Goal: Task Accomplishment & Management: Complete application form

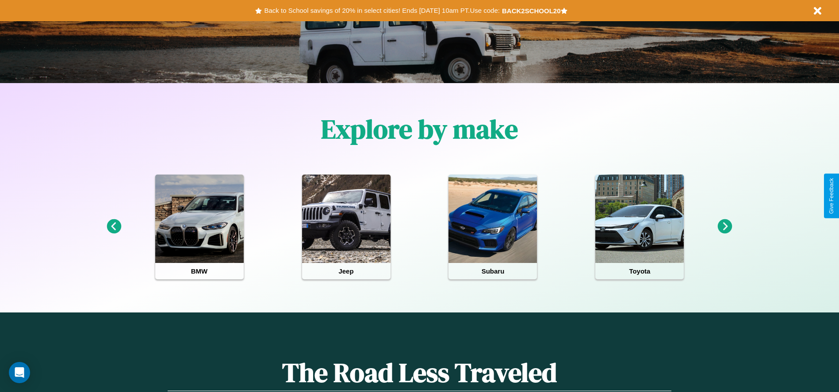
scroll to position [184, 0]
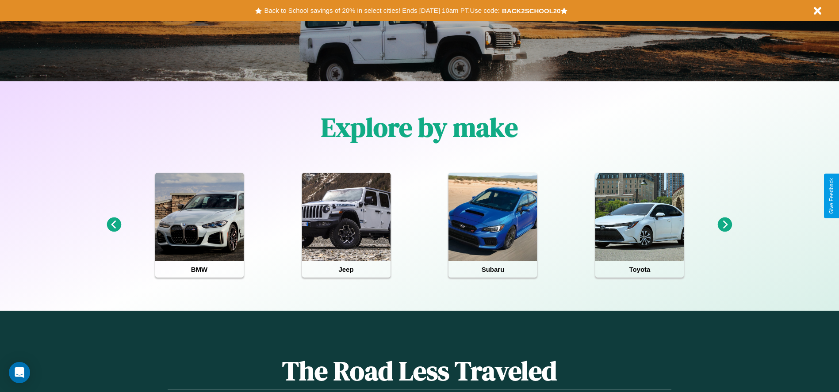
click at [725, 225] on icon at bounding box center [725, 225] width 15 height 15
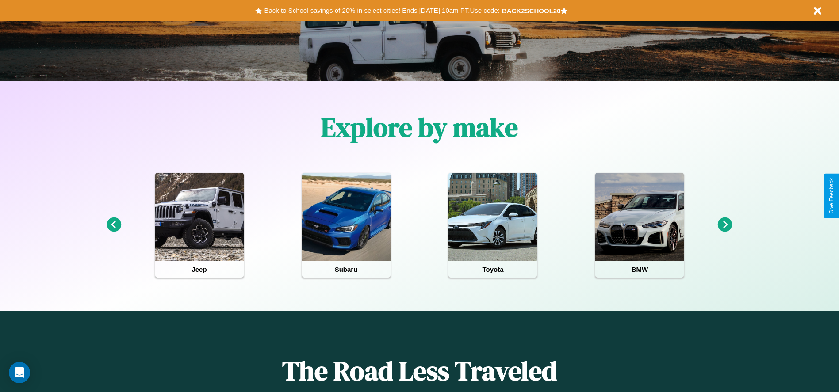
click at [725, 225] on icon at bounding box center [725, 225] width 15 height 15
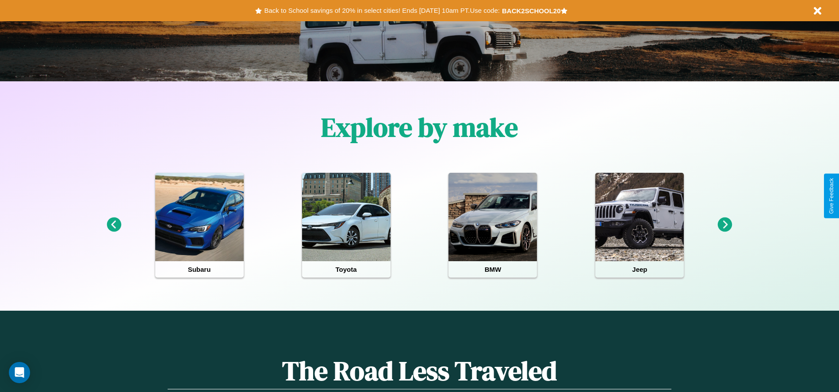
click at [725, 225] on icon at bounding box center [725, 225] width 15 height 15
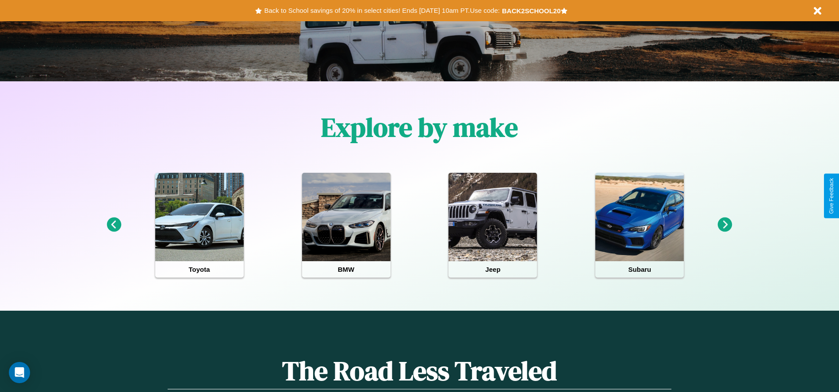
click at [725, 225] on icon at bounding box center [725, 225] width 15 height 15
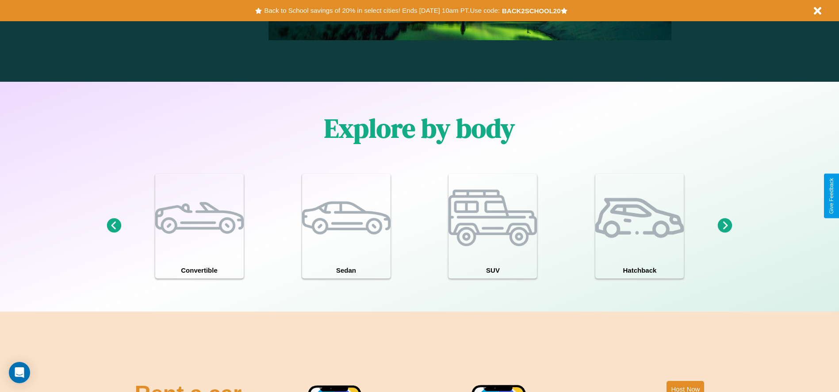
scroll to position [1269, 0]
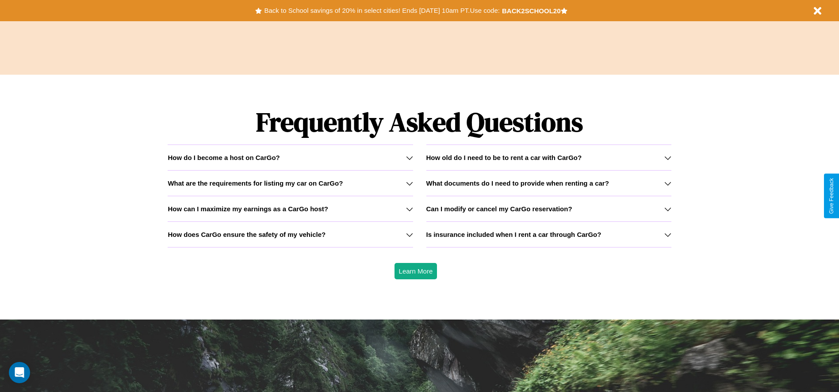
click at [290, 157] on div "How do I become a host on CarGo?" at bounding box center [290, 158] width 245 height 8
click at [667, 157] on icon at bounding box center [667, 157] width 7 height 7
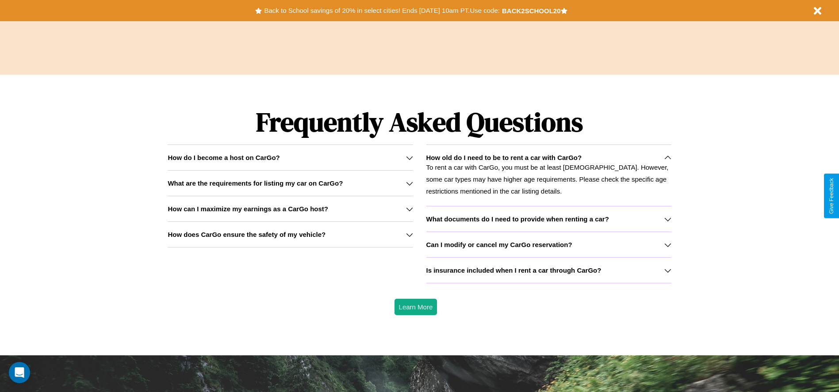
click at [667, 245] on icon at bounding box center [667, 244] width 7 height 7
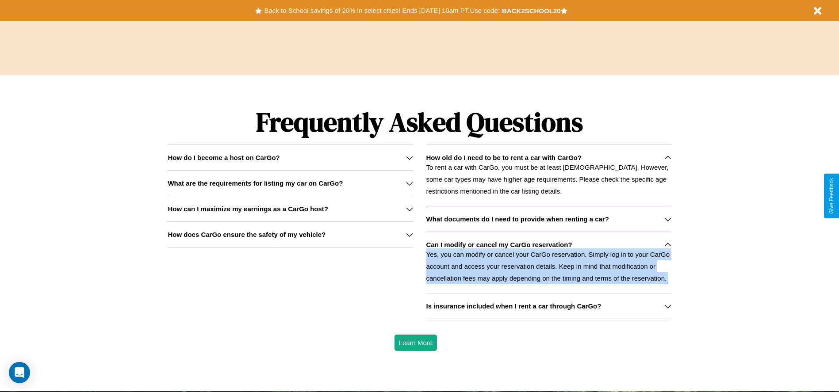
scroll to position [0, 0]
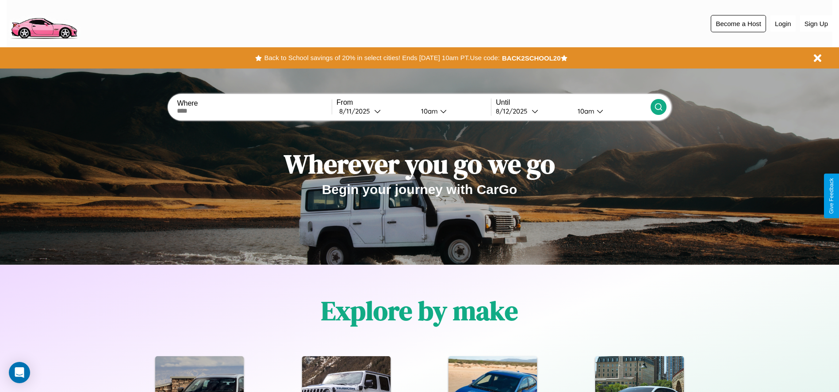
click at [738, 23] on button "Become a Host" at bounding box center [738, 23] width 55 height 17
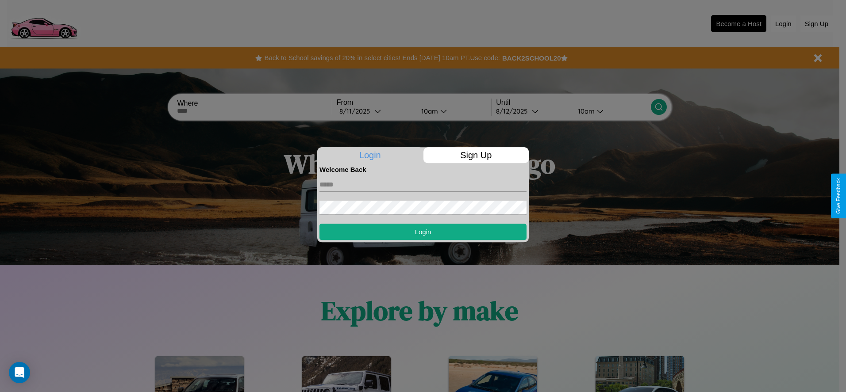
click at [475, 155] on p "Sign Up" at bounding box center [476, 155] width 106 height 16
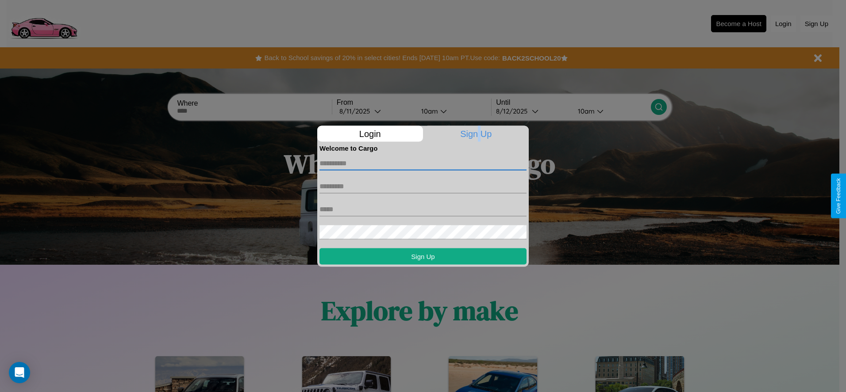
click at [423, 163] on input "text" at bounding box center [422, 163] width 207 height 14
type input "*****"
click at [423, 186] on input "text" at bounding box center [422, 186] width 207 height 14
type input "*****"
click at [423, 209] on input "text" at bounding box center [422, 209] width 207 height 14
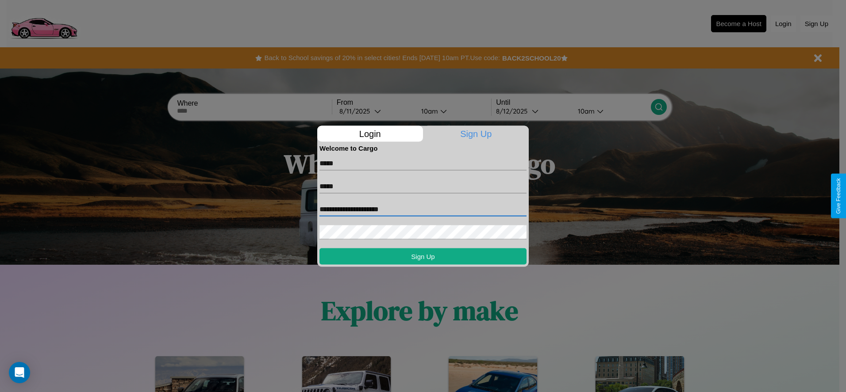
type input "**********"
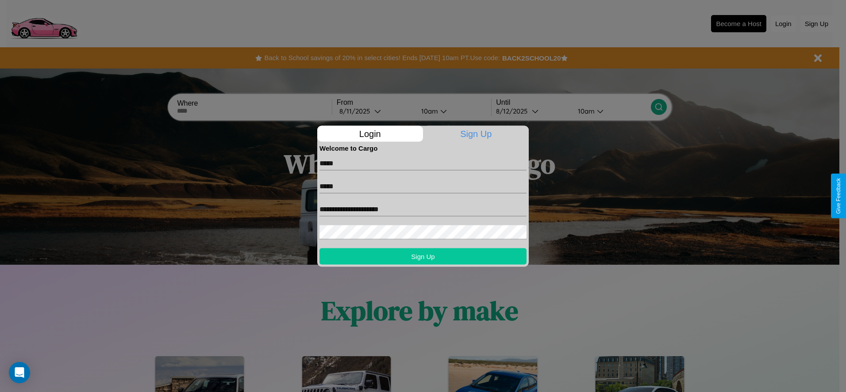
click at [423, 256] on button "Sign Up" at bounding box center [422, 256] width 207 height 16
